Goal: Transaction & Acquisition: Purchase product/service

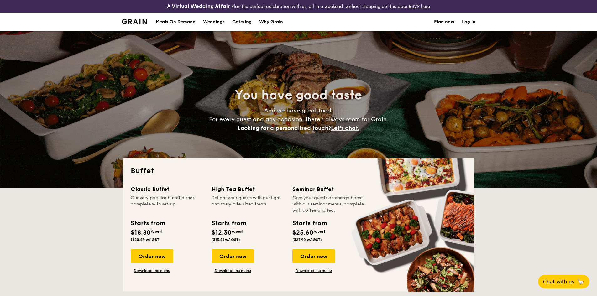
select select
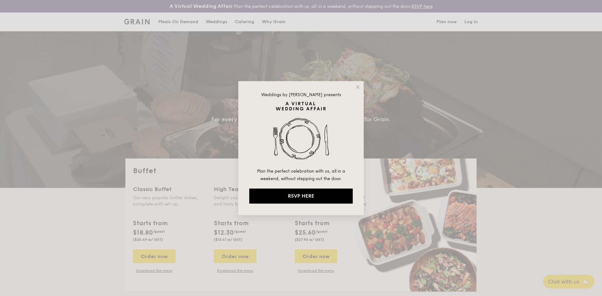
click at [361, 87] on div "Weddings by [PERSON_NAME] presents Plan the perfect celebration with us, all in…" at bounding box center [300, 148] width 125 height 134
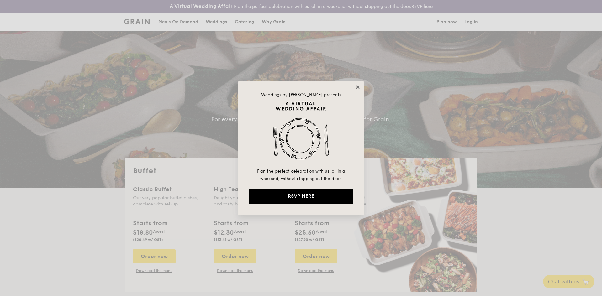
click at [360, 87] on icon at bounding box center [358, 87] width 6 height 6
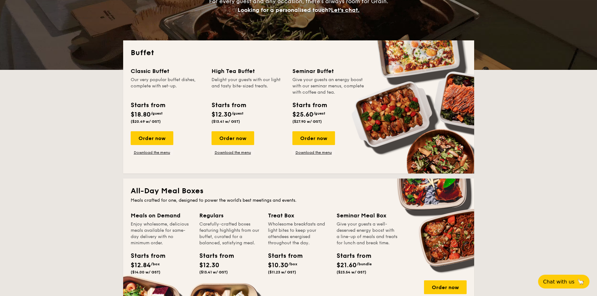
scroll to position [125, 0]
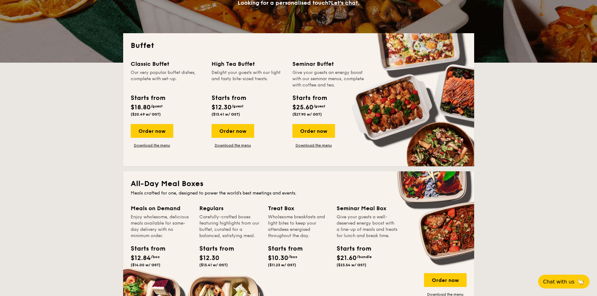
drag, startPoint x: 161, startPoint y: 91, endPoint x: 177, endPoint y: 122, distance: 35.3
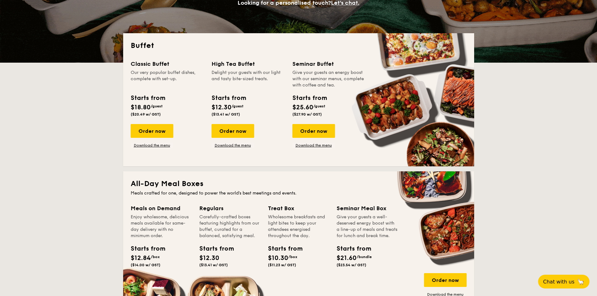
click at [177, 121] on div "Classic Buffet Our very popular buffet dishes, complete with set-up. Starts fro…" at bounding box center [171, 104] width 81 height 88
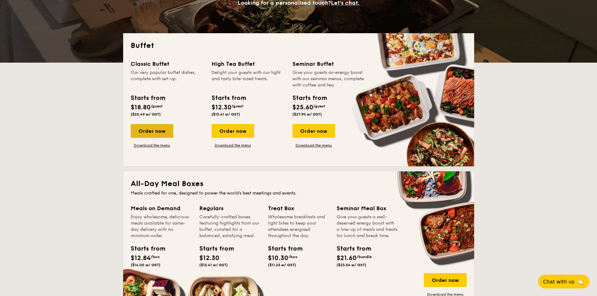
click at [165, 133] on div "Order now" at bounding box center [152, 131] width 43 height 14
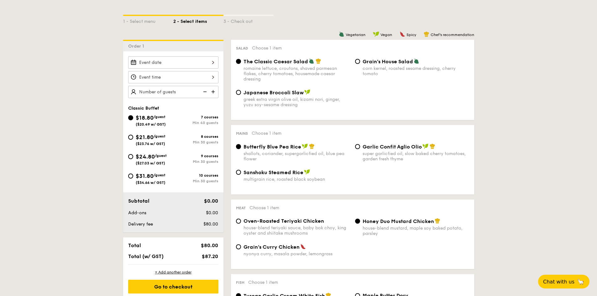
scroll to position [157, 0]
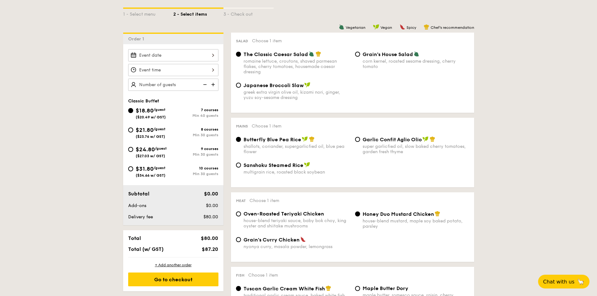
click at [164, 171] on div "$31.80 /guest ($34.66 w/ GST)" at bounding box center [151, 171] width 30 height 13
click at [133, 171] on input "$31.80 /guest ($34.66 w/ GST) 10 courses Min 30 guests" at bounding box center [130, 168] width 5 height 5
radio input "true"
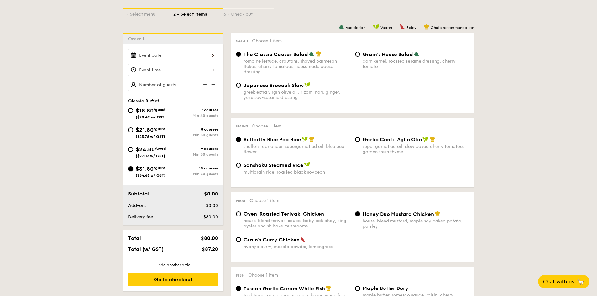
radio input "true"
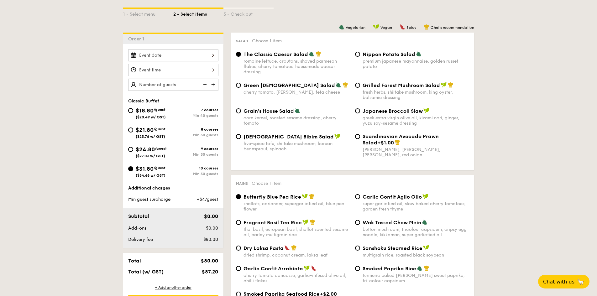
drag, startPoint x: 159, startPoint y: 201, endPoint x: 138, endPoint y: 202, distance: 21.3
click at [138, 202] on span "Min guest surcharge" at bounding box center [149, 199] width 42 height 5
type input "30 guests"
click at [340, 136] on div "[DEMOGRAPHIC_DATA] Bibim Salad" at bounding box center [297, 137] width 107 height 6
click at [241, 136] on input "Korean Bibim Salad five-spice tofu, shiitake mushroom, korean beansprout, spina…" at bounding box center [238, 136] width 5 height 5
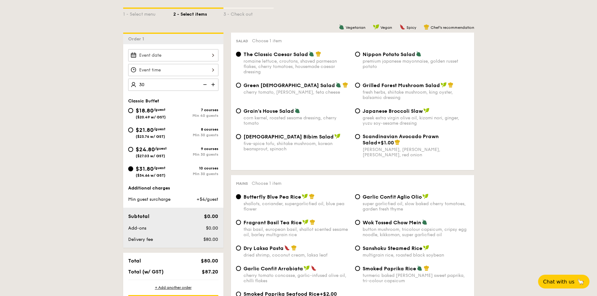
radio input "true"
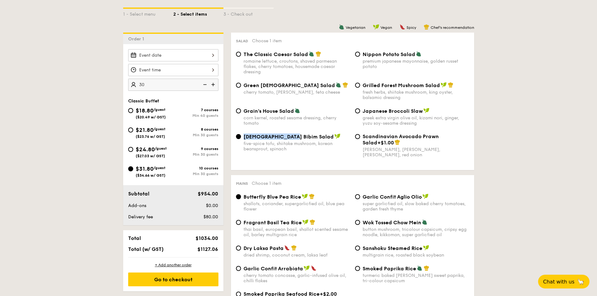
drag, startPoint x: 288, startPoint y: 137, endPoint x: 245, endPoint y: 134, distance: 43.7
click at [245, 134] on span "[DEMOGRAPHIC_DATA] Bibim Salad" at bounding box center [289, 137] width 90 height 6
drag, startPoint x: 435, startPoint y: 112, endPoint x: 388, endPoint y: 114, distance: 46.7
click at [388, 114] on div "Japanese Broccoli Slaw greek extra virgin olive oil, kizami nori, ginger, yuzu …" at bounding box center [416, 117] width 107 height 18
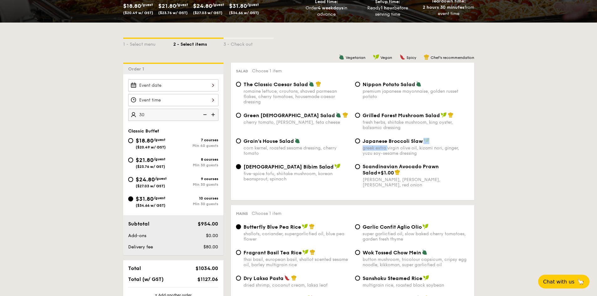
scroll to position [125, 0]
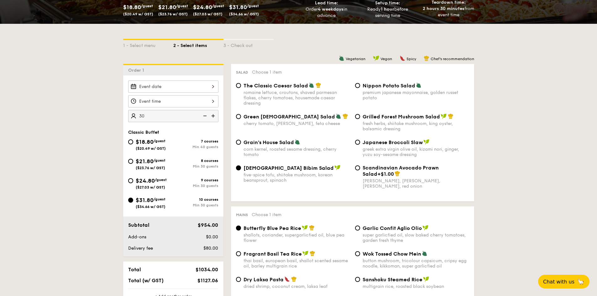
click at [318, 113] on div "Green [DEMOGRAPHIC_DATA] Salad" at bounding box center [297, 116] width 107 height 6
click at [241, 114] on input "Green Goddess Salad cherry tomato, [PERSON_NAME], feta cheese" at bounding box center [238, 116] width 5 height 5
radio input "true"
click at [301, 91] on div "romaine lettuce, croutons, shaved parmesan flakes, cherry tomatoes, housemade c…" at bounding box center [297, 98] width 107 height 16
click at [241, 88] on input "The Classic Caesar Salad romaine lettuce, croutons, shaved parmesan flakes, che…" at bounding box center [238, 85] width 5 height 5
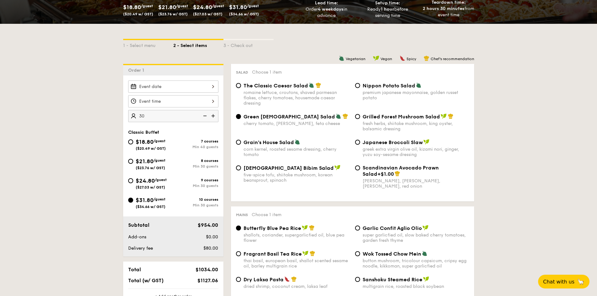
radio input "true"
click at [305, 109] on div "The Classic Caesar Salad romaine lettuce, croutons, shaved parmesan flakes, che…" at bounding box center [352, 97] width 238 height 31
click at [343, 118] on img at bounding box center [346, 116] width 6 height 6
click at [241, 118] on input "Green Goddess Salad cherry tomato, [PERSON_NAME], feta cheese" at bounding box center [238, 116] width 5 height 5
radio input "true"
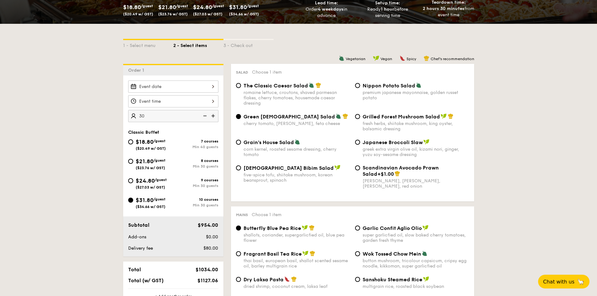
click at [320, 165] on div "[DEMOGRAPHIC_DATA] Bibim Salad" at bounding box center [297, 168] width 107 height 6
click at [241, 165] on input "Korean Bibim Salad five-spice tofu, shiitake mushroom, korean beansprout, spina…" at bounding box center [238, 167] width 5 height 5
radio input "true"
drag, startPoint x: 285, startPoint y: 202, endPoint x: 291, endPoint y: 175, distance: 27.2
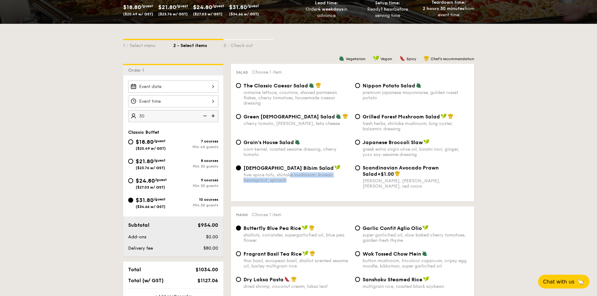
drag, startPoint x: 291, startPoint y: 175, endPoint x: 294, endPoint y: 182, distance: 7.7
click at [294, 182] on div "five-spice tofu, shiitake mushroom, korean beansprout, spinach" at bounding box center [297, 177] width 107 height 11
drag, startPoint x: 244, startPoint y: 177, endPoint x: 295, endPoint y: 179, distance: 51.1
click at [295, 179] on div "five-spice tofu, shiitake mushroom, korean beansprout, spinach" at bounding box center [297, 177] width 107 height 11
click at [350, 179] on div "Korean Bibim Salad five-spice tofu, shiitake mushroom, korean beansprout, spina…" at bounding box center [292, 174] width 119 height 18
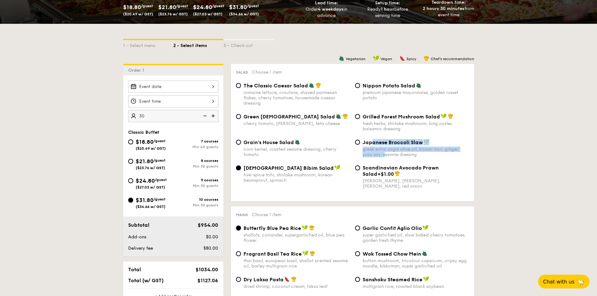
drag, startPoint x: 377, startPoint y: 149, endPoint x: 385, endPoint y: 153, distance: 9.0
click at [385, 153] on div "Japanese Broccoli Slaw greek extra virgin olive oil, kizami nori, ginger, yuzu …" at bounding box center [416, 148] width 107 height 18
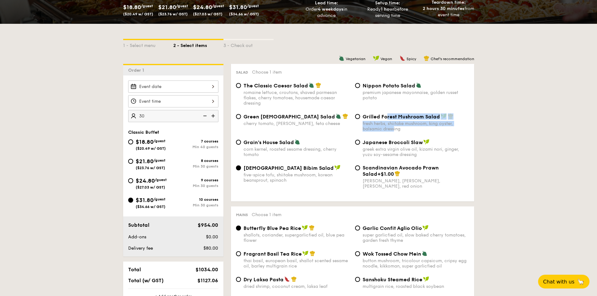
drag, startPoint x: 386, startPoint y: 118, endPoint x: 393, endPoint y: 128, distance: 12.4
click at [393, 128] on div "Grilled Forest Mushroom Salad fresh herbs, shiitake mushroom, king oyster, bals…" at bounding box center [416, 122] width 107 height 18
click at [393, 128] on div "fresh herbs, shiitake mushroom, king oyster, balsamic dressing" at bounding box center [416, 126] width 107 height 11
click at [360, 119] on input "Grilled Forest Mushroom Salad fresh herbs, shiitake mushroom, king oyster, bals…" at bounding box center [357, 116] width 5 height 5
radio input "true"
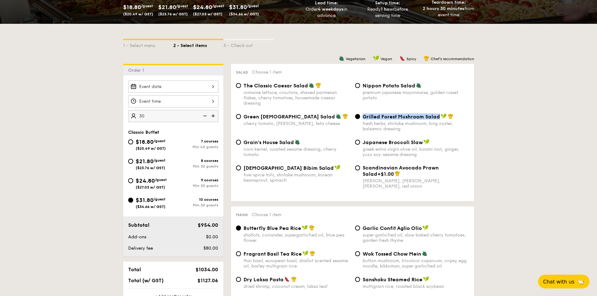
drag, startPoint x: 362, startPoint y: 117, endPoint x: 439, endPoint y: 118, distance: 76.8
click at [439, 118] on div "Grilled Forest Mushroom Salad" at bounding box center [416, 116] width 107 height 6
copy span "Grilled Forest Mushroom Salad"
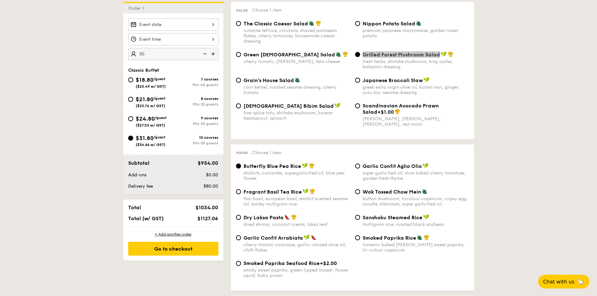
scroll to position [188, 0]
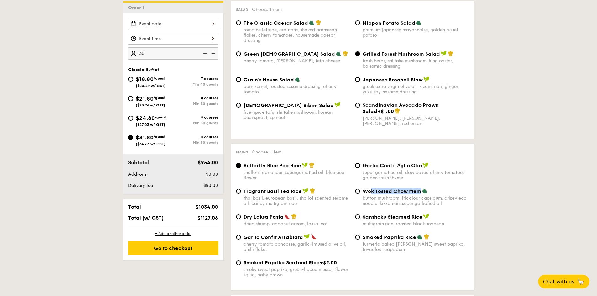
drag, startPoint x: 421, startPoint y: 192, endPoint x: 370, endPoint y: 191, distance: 51.4
click at [370, 191] on span "Wok Tossed Chow Mein" at bounding box center [392, 191] width 59 height 6
drag, startPoint x: 368, startPoint y: 167, endPoint x: 406, endPoint y: 167, distance: 38.9
click at [406, 167] on span "Garlic Confit Aglio Olio" at bounding box center [392, 166] width 59 height 6
drag, startPoint x: 421, startPoint y: 217, endPoint x: 370, endPoint y: 218, distance: 51.4
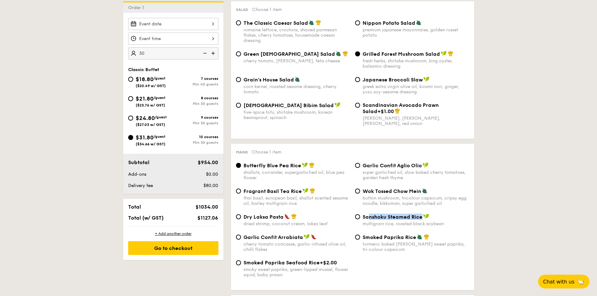
click at [370, 218] on span "Sanshoku Steamed Rice" at bounding box center [393, 217] width 60 height 6
drag, startPoint x: 415, startPoint y: 238, endPoint x: 363, endPoint y: 236, distance: 51.7
click at [363, 236] on span "Smoked Paprika Rice" at bounding box center [390, 237] width 54 height 6
drag, startPoint x: 244, startPoint y: 167, endPoint x: 291, endPoint y: 171, distance: 46.9
click at [291, 169] on div "Butterfly Blue Pea Rice shallots, coriander, supergarlicfied oil, blue pea flow…" at bounding box center [297, 171] width 107 height 18
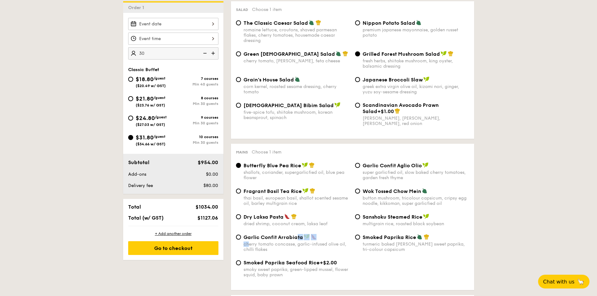
drag, startPoint x: 248, startPoint y: 241, endPoint x: 296, endPoint y: 236, distance: 47.8
click at [296, 236] on div "Garlic Confit Arrabiata cherry tomato concasse, garlic-infused olive oil, chill…" at bounding box center [297, 243] width 107 height 18
click at [296, 240] on span "Garlic Confit Arrabiata" at bounding box center [274, 237] width 60 height 6
click at [241, 240] on input "Garlic Confit Arrabiata cherry tomato concasse, garlic-infused olive oil, chill…" at bounding box center [238, 237] width 5 height 5
radio input "true"
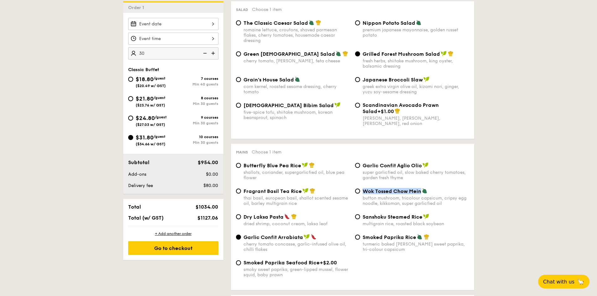
drag, startPoint x: 364, startPoint y: 192, endPoint x: 422, endPoint y: 192, distance: 58.6
click at [422, 192] on div "Wok Tossed Chow Mein" at bounding box center [416, 191] width 107 height 6
click at [414, 239] on span "Smoked Paprika Rice" at bounding box center [390, 237] width 54 height 6
click at [360, 239] on input "Smoked Paprika Rice turmeric baked [PERSON_NAME] sweet paprika, tri-colour caps…" at bounding box center [357, 237] width 5 height 5
radio input "true"
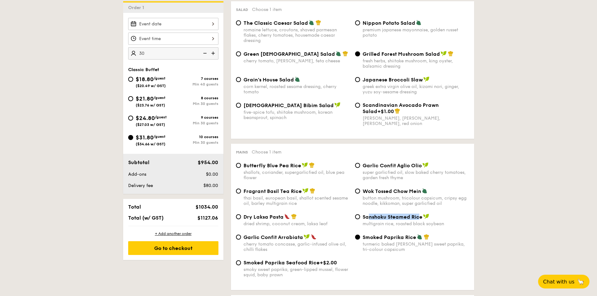
drag, startPoint x: 418, startPoint y: 216, endPoint x: 368, endPoint y: 216, distance: 50.5
click at [368, 216] on span "Sanshoku Steamed Rice" at bounding box center [393, 217] width 60 height 6
click at [421, 217] on span "Sanshoku Steamed Rice" at bounding box center [393, 217] width 60 height 6
click at [360, 217] on input "Sanshoku Steamed Rice multigrain rice, roasted black soybean" at bounding box center [357, 216] width 5 height 5
radio input "true"
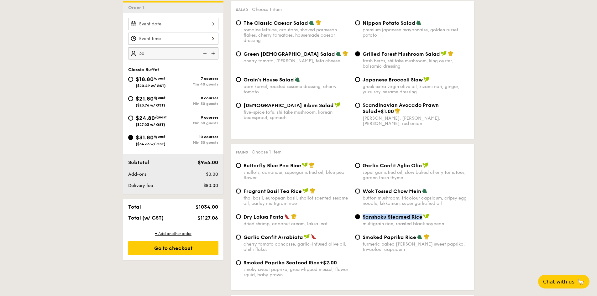
drag, startPoint x: 362, startPoint y: 217, endPoint x: 424, endPoint y: 217, distance: 62.1
click at [424, 217] on div "Sanshoku Steamed Rice multigrain rice, roasted black soybean" at bounding box center [412, 220] width 119 height 13
copy span "Sanshoku Steamed Rice"
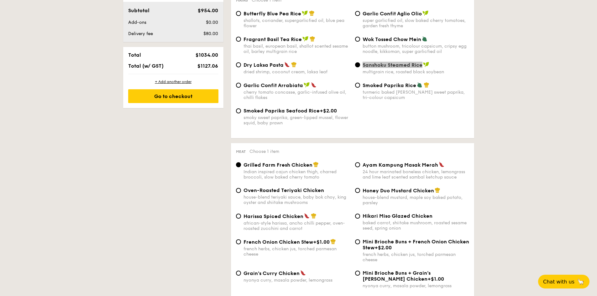
scroll to position [345, 0]
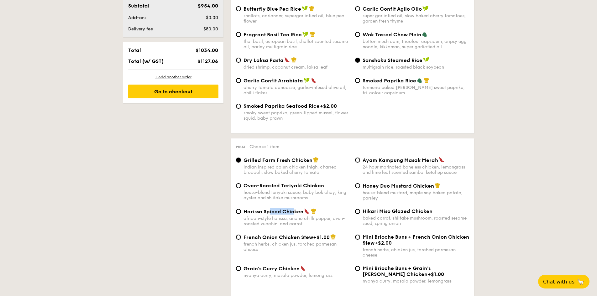
drag, startPoint x: 294, startPoint y: 213, endPoint x: 270, endPoint y: 214, distance: 23.8
click at [270, 214] on span "Harissa Spiced Chicken" at bounding box center [274, 212] width 60 height 6
drag, startPoint x: 266, startPoint y: 240, endPoint x: 304, endPoint y: 238, distance: 37.4
click at [304, 238] on div "French Onion Chicken Stew +$1.00 french herbs, chicken jus, torched parmesan ch…" at bounding box center [297, 243] width 107 height 18
drag, startPoint x: 372, startPoint y: 165, endPoint x: 376, endPoint y: 165, distance: 3.8
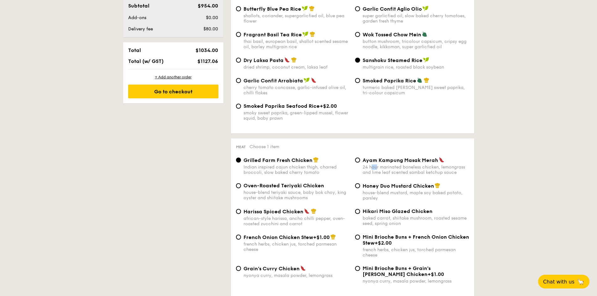
click at [376, 165] on div "24 hour marinated boneless chicken, lemongrass and lime leaf scented sambal ket…" at bounding box center [416, 170] width 107 height 11
drag, startPoint x: 385, startPoint y: 188, endPoint x: 390, endPoint y: 188, distance: 5.3
click at [390, 188] on span "Honey Duo Mustard Chicken" at bounding box center [398, 186] width 71 height 6
drag, startPoint x: 434, startPoint y: 187, endPoint x: 362, endPoint y: 188, distance: 72.1
click at [362, 188] on div "Honey Duo Mustard Chicken house-blend mustard, maple soy baked potato, parsley" at bounding box center [412, 192] width 119 height 18
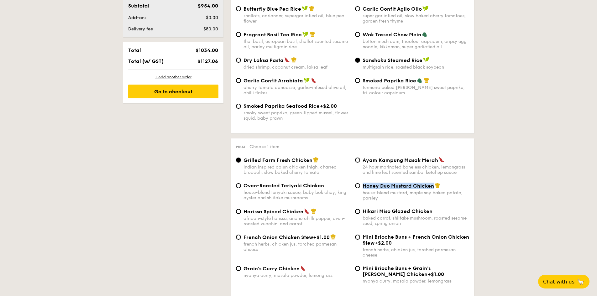
copy span "Honey Duo Mustard Chicken"
drag, startPoint x: 300, startPoint y: 214, endPoint x: 254, endPoint y: 214, distance: 45.4
click at [254, 214] on span "Harissa Spiced Chicken" at bounding box center [274, 212] width 60 height 6
drag, startPoint x: 436, startPoint y: 210, endPoint x: 361, endPoint y: 212, distance: 74.9
click at [361, 212] on div "Hikari Miso Glazed Chicken baked carrot, shiitake mushroom, roasted sesame seed…" at bounding box center [412, 217] width 119 height 18
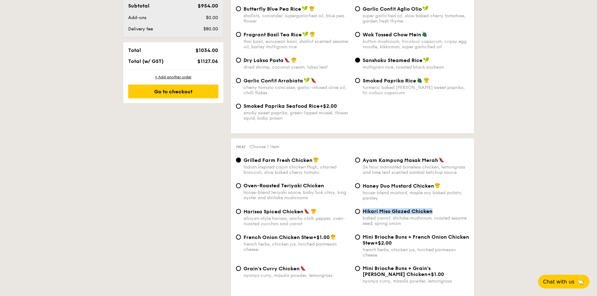
copy span "Hikari Miso Glazed Chicken"
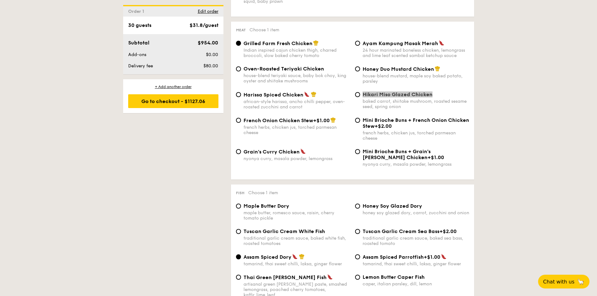
scroll to position [533, 0]
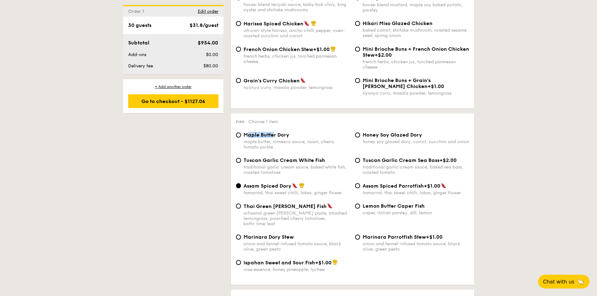
drag, startPoint x: 246, startPoint y: 136, endPoint x: 273, endPoint y: 136, distance: 27.3
click at [273, 136] on span "Maple Butter Dory" at bounding box center [267, 135] width 46 height 6
drag, startPoint x: 244, startPoint y: 188, endPoint x: 287, endPoint y: 188, distance: 42.6
click at [287, 188] on span "Assam Spiced Dory" at bounding box center [268, 186] width 48 height 6
drag, startPoint x: 296, startPoint y: 211, endPoint x: 291, endPoint y: 211, distance: 5.3
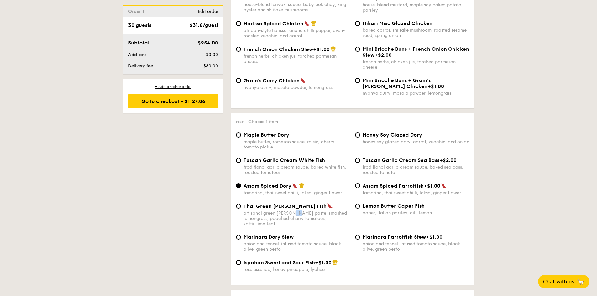
click at [291, 211] on div "artisanal green [PERSON_NAME] paste, smashed lemongrass, poached cherry tomatoe…" at bounding box center [297, 219] width 107 height 16
drag, startPoint x: 327, startPoint y: 161, endPoint x: 242, endPoint y: 159, distance: 84.3
click at [242, 159] on div "Tuscan Garlic Cream White Fish traditional garlic cream sauce, baked white fish…" at bounding box center [292, 166] width 119 height 18
copy span "Tuscan Garlic Cream White Fish"
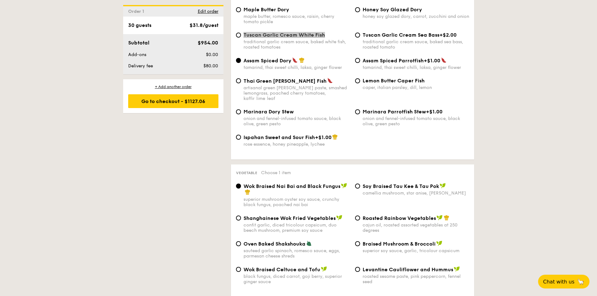
scroll to position [689, 0]
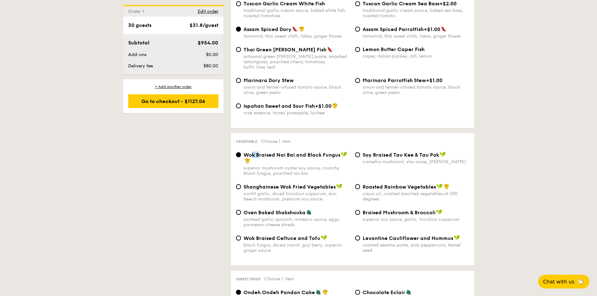
drag, startPoint x: 252, startPoint y: 149, endPoint x: 258, endPoint y: 149, distance: 6.3
click at [258, 152] on span "Wok Braised Nai Bai and Black Fungus" at bounding box center [292, 155] width 97 height 6
drag, startPoint x: 271, startPoint y: 182, endPoint x: 280, endPoint y: 182, distance: 9.1
click at [280, 184] on span "Shanghainese Wok Fried Vegetables" at bounding box center [290, 187] width 92 height 6
drag, startPoint x: 280, startPoint y: 207, endPoint x: 294, endPoint y: 208, distance: 13.6
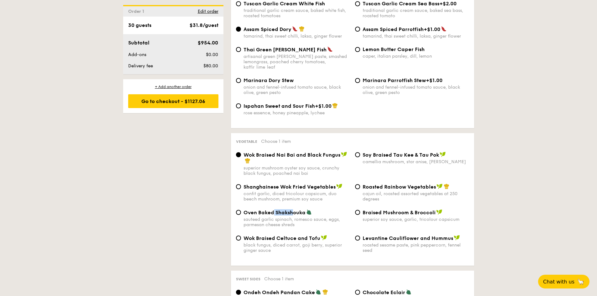
click at [294, 210] on span "Oven Baked Shakshouka" at bounding box center [275, 213] width 62 height 6
click at [301, 210] on span "Oven Baked Shakshouka" at bounding box center [275, 213] width 62 height 6
click at [241, 210] on input "Oven Baked Shakshouka sauteed garlic spinach, romesco sauce, eggs, parmesan che…" at bounding box center [238, 212] width 5 height 5
radio input "true"
drag, startPoint x: 304, startPoint y: 207, endPoint x: 244, endPoint y: 207, distance: 59.5
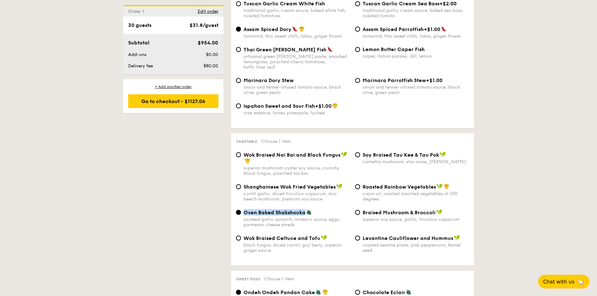
click at [244, 210] on span "Oven Baked Shakshouka" at bounding box center [275, 213] width 62 height 6
drag, startPoint x: 436, startPoint y: 185, endPoint x: 388, endPoint y: 182, distance: 47.4
click at [388, 184] on div "Roasted Rainbow Vegetables cajun oil, roasted assorted vegetables at 250 degrees" at bounding box center [416, 193] width 107 height 18
click at [425, 210] on span "Braised Mushroom & Broccoli" at bounding box center [399, 213] width 73 height 6
click at [360, 210] on input "Braised Mushroom & Broccoli superior soy sauce, garlic, tricolour capsicum" at bounding box center [357, 212] width 5 height 5
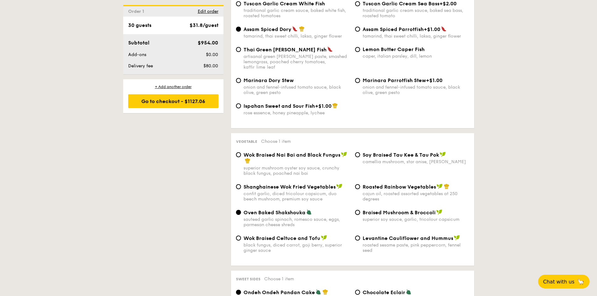
radio input "true"
drag, startPoint x: 363, startPoint y: 181, endPoint x: 434, endPoint y: 181, distance: 71.5
click at [434, 184] on span "Roasted Rainbow Vegetables" at bounding box center [399, 187] width 73 height 6
copy span "Roasted Rainbow Vegetables"
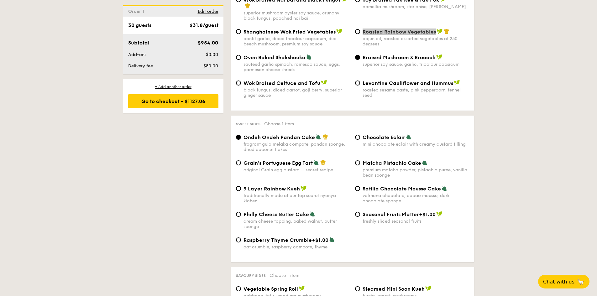
scroll to position [846, 0]
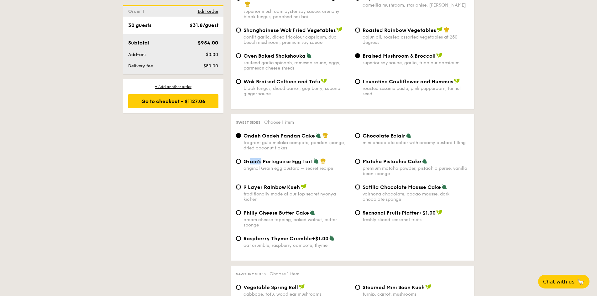
drag, startPoint x: 250, startPoint y: 157, endPoint x: 260, endPoint y: 158, distance: 9.8
click at [260, 159] on span "Grain's Portuguese Egg Tart" at bounding box center [278, 162] width 69 height 6
drag, startPoint x: 247, startPoint y: 184, endPoint x: 265, endPoint y: 182, distance: 18.2
click at [267, 184] on span "9 Layer Rainbow Kueh" at bounding box center [272, 187] width 56 height 6
drag, startPoint x: 244, startPoint y: 155, endPoint x: 306, endPoint y: 157, distance: 61.8
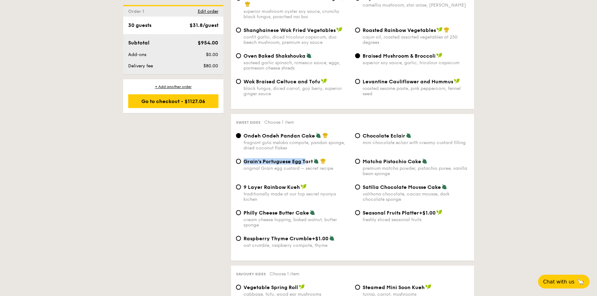
click at [306, 159] on span "Grain's Portuguese Egg Tart" at bounding box center [278, 162] width 69 height 6
click at [307, 159] on span "Grain's Portuguese Egg Tart" at bounding box center [278, 162] width 69 height 6
click at [241, 159] on input "Grain's Portuguese Egg Tart original Grain egg custard – secret recipe" at bounding box center [238, 161] width 5 height 5
radio input "true"
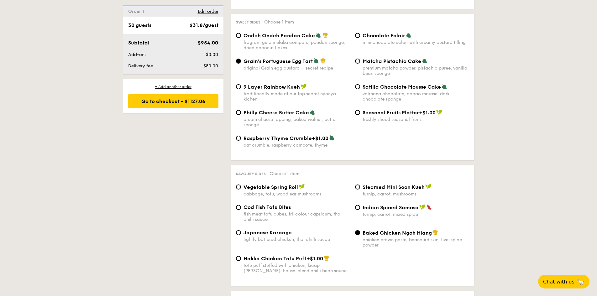
scroll to position [972, 0]
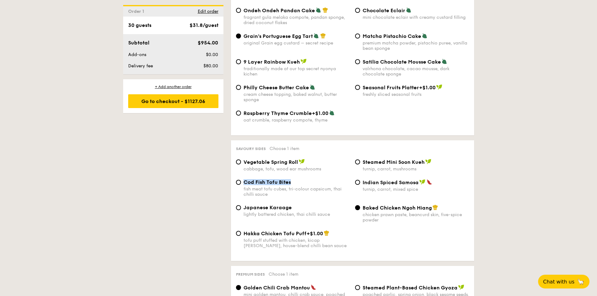
drag, startPoint x: 291, startPoint y: 177, endPoint x: 244, endPoint y: 177, distance: 47.3
click at [244, 179] on div "Cod Fish Tofu Bites" at bounding box center [297, 182] width 107 height 6
copy span "Cod Fish Tofu Bites"
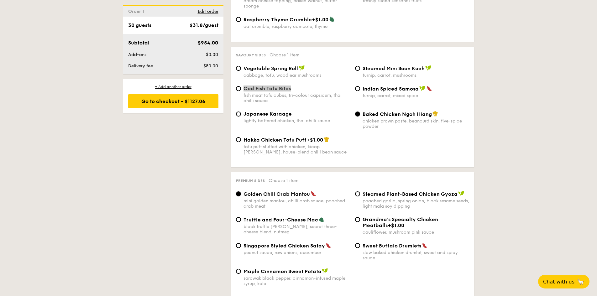
scroll to position [1066, 0]
drag, startPoint x: 254, startPoint y: 189, endPoint x: 296, endPoint y: 213, distance: 48.3
click at [295, 191] on span "Golden Chili Crab Mantou" at bounding box center [277, 194] width 66 height 6
drag, startPoint x: 293, startPoint y: 215, endPoint x: 283, endPoint y: 216, distance: 10.4
click at [283, 217] on span "Truffle and Four-Cheese Mac" at bounding box center [281, 220] width 75 height 6
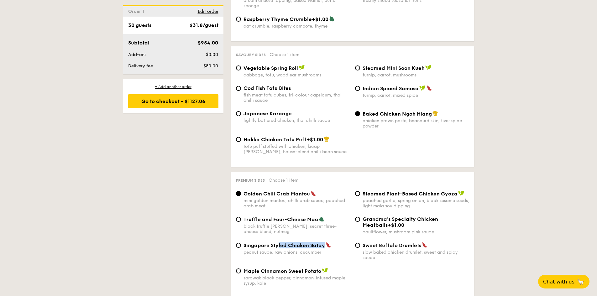
drag, startPoint x: 278, startPoint y: 239, endPoint x: 323, endPoint y: 242, distance: 44.6
click at [323, 243] on span "Singapore Styled Chicken Satay" at bounding box center [284, 246] width 81 height 6
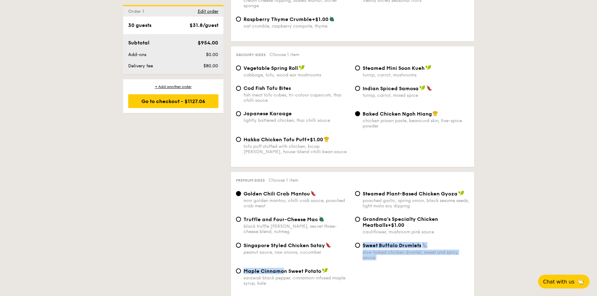
drag, startPoint x: 316, startPoint y: 262, endPoint x: 284, endPoint y: 264, distance: 31.7
click at [285, 264] on div "Golden Chili Crab Mantou mini golden mantou, chilli crab sauce, poached crab me…" at bounding box center [352, 242] width 233 height 103
click at [291, 275] on div "sarawak black pepper, cinnamon-infused maple syrup, kale" at bounding box center [297, 280] width 107 height 11
click at [241, 271] on input "Maple Cinnamon Sweet Potato sarawak black pepper, cinnamon-infused maple syrup,…" at bounding box center [238, 271] width 5 height 5
radio input "true"
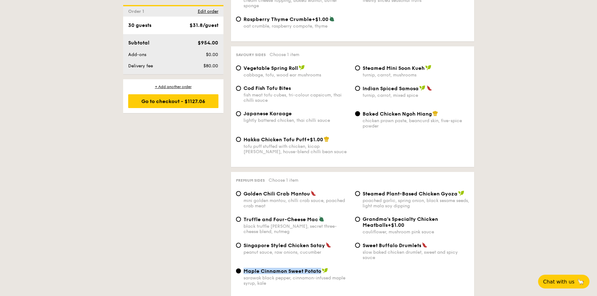
drag, startPoint x: 320, startPoint y: 267, endPoint x: 244, endPoint y: 265, distance: 76.5
click at [244, 268] on span "Maple Cinnamon Sweet Potato" at bounding box center [283, 271] width 78 height 6
copy span "Maple Cinnamon Sweet Potato"
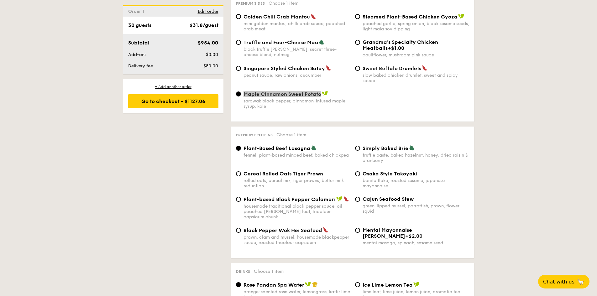
scroll to position [1254, 0]
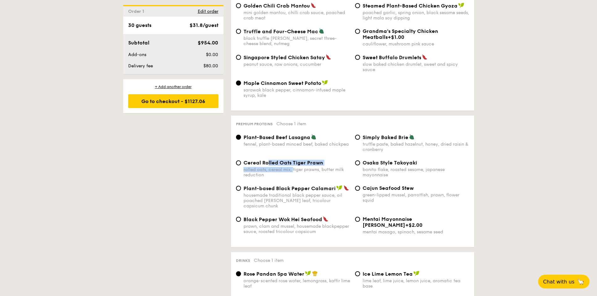
drag, startPoint x: 293, startPoint y: 160, endPoint x: 268, endPoint y: 160, distance: 25.7
click at [268, 160] on div "Cereal Rolled Oats Tiger Prawn rolled oats, cereal mix, tiger prawns, butter mi…" at bounding box center [297, 169] width 107 height 18
click at [263, 160] on span "Cereal Rolled Oats Tiger Prawn" at bounding box center [284, 163] width 80 height 6
click at [241, 160] on input "Cereal Rolled Oats Tiger Prawn rolled oats, cereal mix, tiger prawns, butter mi…" at bounding box center [238, 162] width 5 height 5
radio input "true"
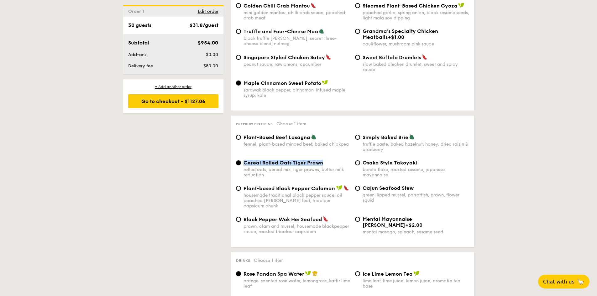
drag, startPoint x: 333, startPoint y: 158, endPoint x: 244, endPoint y: 158, distance: 88.4
click at [244, 160] on div "Cereal Rolled Oats Tiger Prawn" at bounding box center [297, 163] width 107 height 6
drag, startPoint x: 333, startPoint y: 184, endPoint x: 244, endPoint y: 185, distance: 88.4
click at [244, 186] on span "Plant-based Black Pepper Calamari" at bounding box center [290, 189] width 92 height 6
drag, startPoint x: 423, startPoint y: 158, endPoint x: 372, endPoint y: 158, distance: 51.4
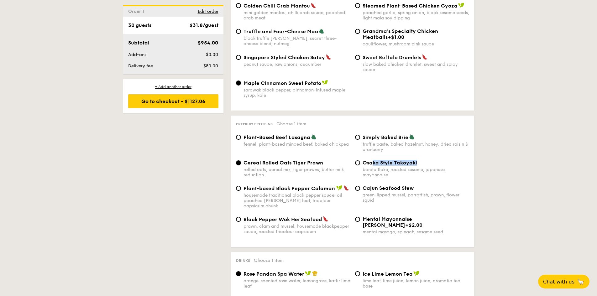
click at [372, 160] on div "Osaka Style Takoyaki" at bounding box center [416, 163] width 107 height 6
click at [406, 179] on div "Cereal Rolled Oats Tiger Prawn rolled oats, cereal mix, tiger prawns, butter mi…" at bounding box center [352, 172] width 238 height 25
drag, startPoint x: 419, startPoint y: 156, endPoint x: 364, endPoint y: 157, distance: 55.5
click at [364, 160] on div "Osaka Style Takoyaki" at bounding box center [416, 163] width 107 height 6
drag, startPoint x: 324, startPoint y: 156, endPoint x: 254, endPoint y: 156, distance: 69.6
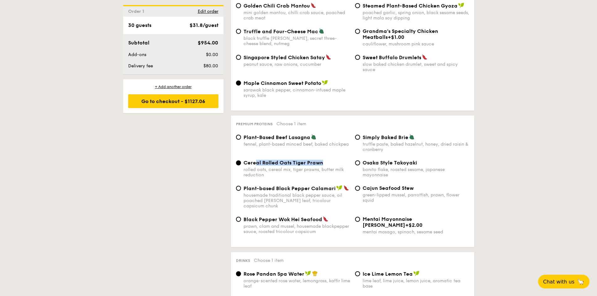
click at [254, 160] on div "Cereal Rolled Oats Tiger Prawn" at bounding box center [297, 163] width 107 height 6
drag, startPoint x: 408, startPoint y: 183, endPoint x: 383, endPoint y: 183, distance: 24.8
click at [383, 185] on span "Cajun Seafood Stew" at bounding box center [388, 188] width 51 height 6
click at [423, 185] on div "Cajun Seafood Stew" at bounding box center [416, 188] width 107 height 6
click at [360, 186] on input "Cajun Seafood Stew green-lipped mussel, parrotfish, prawn, flower squid" at bounding box center [357, 188] width 5 height 5
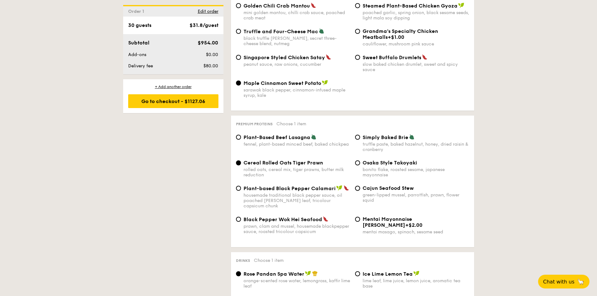
radio input "true"
drag, startPoint x: 413, startPoint y: 183, endPoint x: 363, endPoint y: 181, distance: 50.2
click at [363, 185] on div "Cajun Seafood Stew" at bounding box center [416, 188] width 107 height 6
drag, startPoint x: 425, startPoint y: 157, endPoint x: 324, endPoint y: 157, distance: 101.2
click at [368, 160] on div "Osaka Style Takoyaki" at bounding box center [416, 163] width 107 height 6
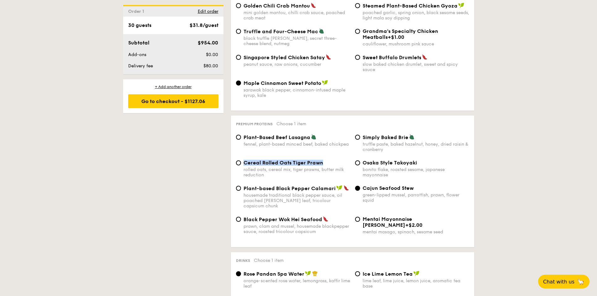
drag, startPoint x: 332, startPoint y: 155, endPoint x: 245, endPoint y: 156, distance: 87.1
click at [245, 160] on div "Cereal Rolled Oats Tiger Prawn" at bounding box center [297, 163] width 107 height 6
drag, startPoint x: 448, startPoint y: 212, endPoint x: 425, endPoint y: 211, distance: 22.3
click at [425, 216] on div "Mentai Mayonnaise Aburi Salmon +$2.00 mentai masago, spinach, sesame seed" at bounding box center [416, 225] width 107 height 18
click at [387, 216] on span "Mentai Mayonnaise [PERSON_NAME]" at bounding box center [388, 222] width 50 height 12
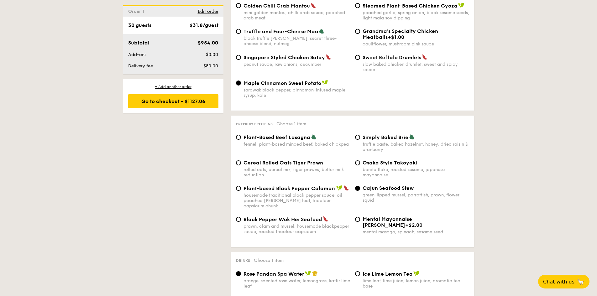
click at [360, 217] on input "Mentai Mayonnaise Aburi Salmon +$2.00 mentai masago, spinach, sesame seed" at bounding box center [357, 219] width 5 height 5
radio input "true"
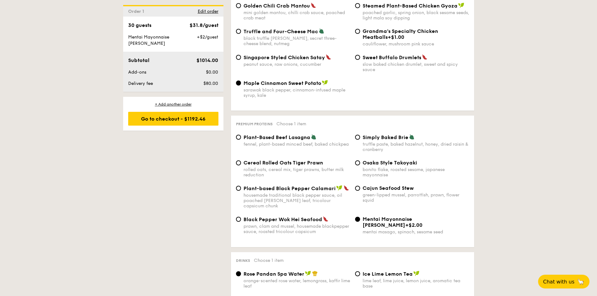
click at [362, 216] on div "Mentai Mayonnaise Aburi Salmon +$2.00 mentai masago, spinach, sesame seed" at bounding box center [412, 225] width 119 height 18
drag, startPoint x: 445, startPoint y: 209, endPoint x: 364, endPoint y: 210, distance: 81.5
click at [364, 216] on span "Mentai Mayonnaise [PERSON_NAME]" at bounding box center [388, 222] width 50 height 12
copy span "Mentai Mayonnaise [PERSON_NAME]"
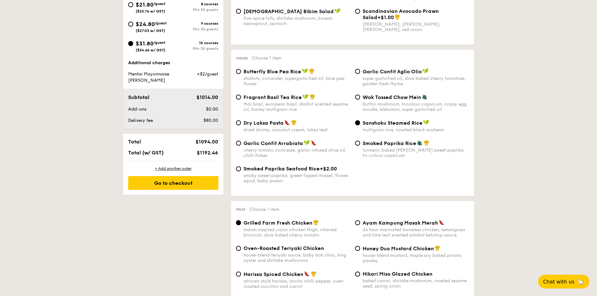
scroll to position [251, 0]
